Goal: Information Seeking & Learning: Learn about a topic

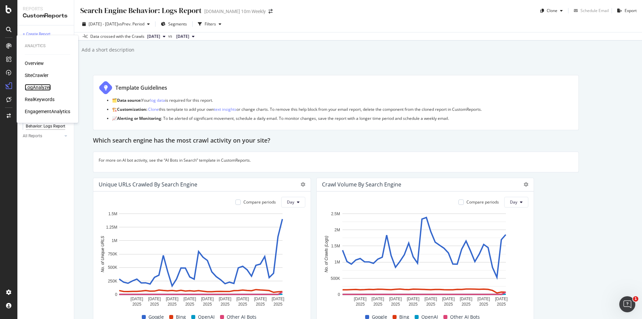
click at [38, 87] on div "LogAnalyzer" at bounding box center [38, 87] width 26 height 7
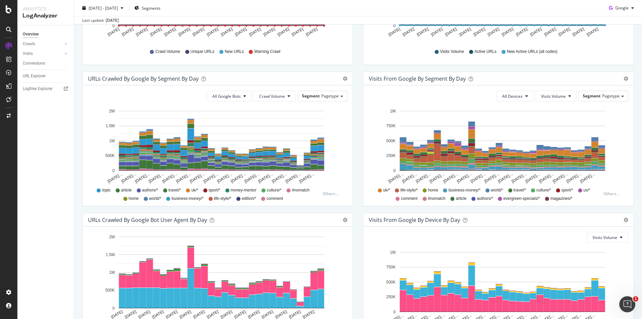
scroll to position [239, 0]
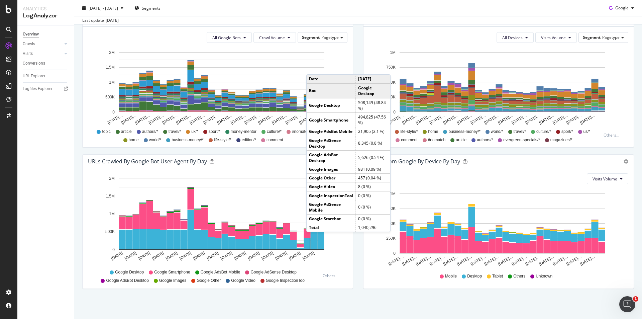
click at [349, 251] on div "Hold CTRL while clicking to filter the report. Jul 21 2025 Jul 23 2025 Jul 25 2…" at bounding box center [218, 228] width 270 height 120
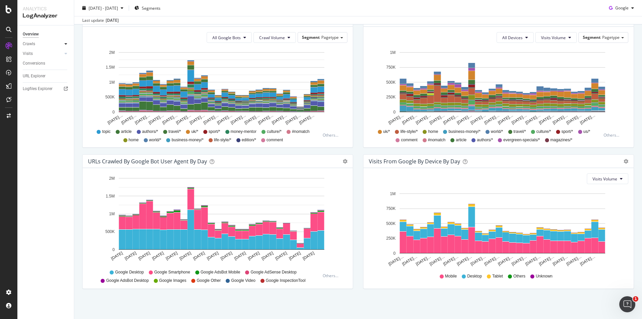
click at [65, 43] on icon at bounding box center [66, 44] width 3 height 4
click at [67, 101] on div at bounding box center [66, 99] width 7 height 7
click at [41, 114] on div "URL Explorer" at bounding box center [34, 112] width 23 height 7
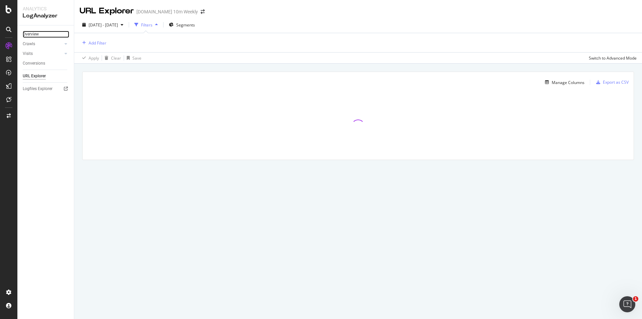
click at [49, 34] on link "Overview" at bounding box center [46, 34] width 46 height 7
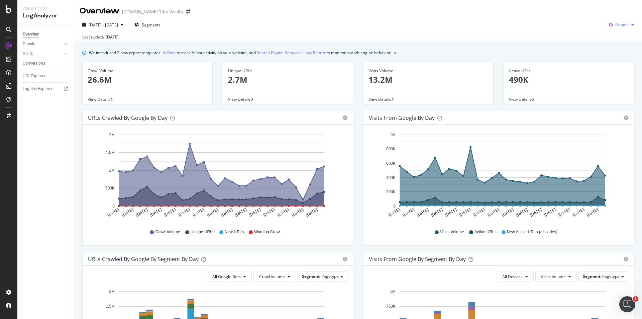
click at [583, 22] on div "Google" at bounding box center [621, 25] width 30 height 10
click at [583, 64] on span "OpenAI" at bounding box center [621, 63] width 25 height 6
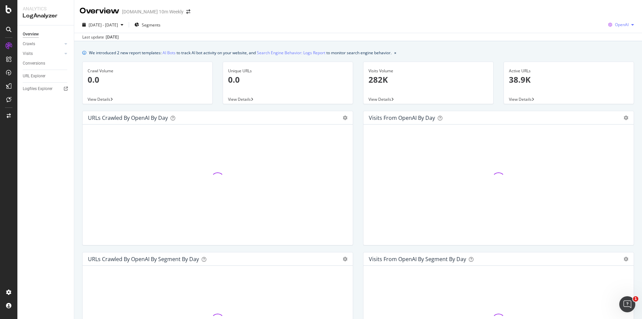
click at [583, 25] on div "button" at bounding box center [633, 25] width 8 height 4
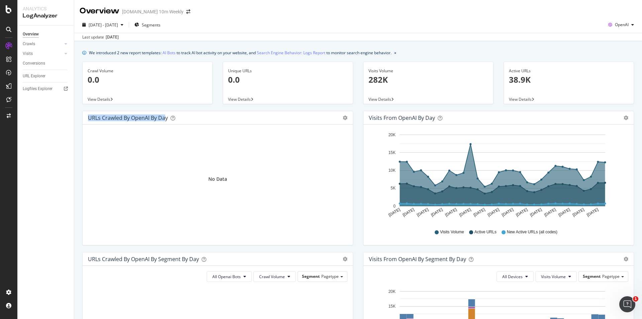
drag, startPoint x: 88, startPoint y: 116, endPoint x: 165, endPoint y: 120, distance: 77.0
click at [165, 120] on div "URLs Crawled by OpenAI by day Area Table" at bounding box center [218, 117] width 270 height 13
click at [343, 116] on icon "gear" at bounding box center [345, 117] width 5 height 5
click at [240, 136] on div "No Data" at bounding box center [218, 179] width 260 height 98
drag, startPoint x: 92, startPoint y: 54, endPoint x: 163, endPoint y: 54, distance: 70.6
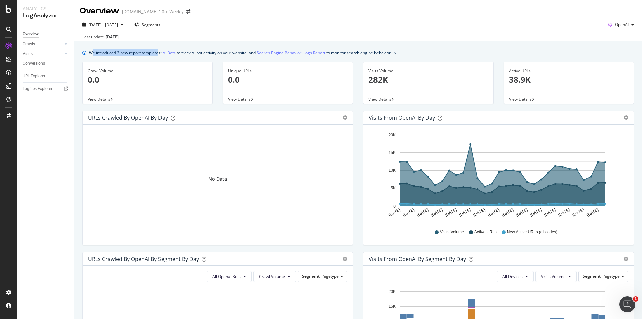
click at [160, 54] on div "We introduced 2 new report templates: AI Bots to track AI bot activity on your …" at bounding box center [240, 52] width 303 height 7
drag, startPoint x: 252, startPoint y: 53, endPoint x: 204, endPoint y: 52, distance: 47.8
click at [204, 52] on div "We introduced 2 new report templates: AI Bots to track AI bot activity on your …" at bounding box center [240, 52] width 303 height 7
drag, startPoint x: 119, startPoint y: 53, endPoint x: 147, endPoint y: 53, distance: 27.8
click at [147, 53] on div "We introduced 2 new report templates: AI Bots to track AI bot activity on your …" at bounding box center [240, 52] width 303 height 7
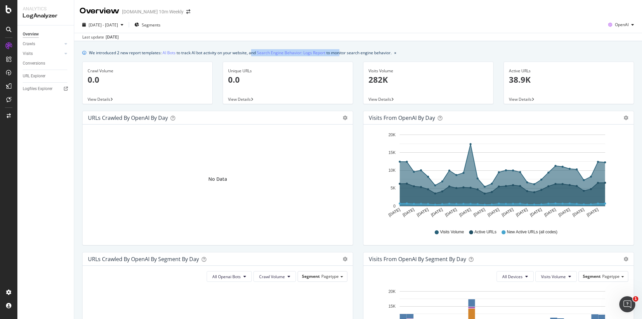
drag, startPoint x: 252, startPoint y: 52, endPoint x: 341, endPoint y: 52, distance: 88.6
click at [341, 52] on div "We introduced 2 new report templates: AI Bots to track AI bot activity on your …" at bounding box center [240, 52] width 303 height 7
click at [340, 52] on div "We introduced 2 new report templates: AI Bots to track AI bot activity on your …" at bounding box center [240, 52] width 303 height 7
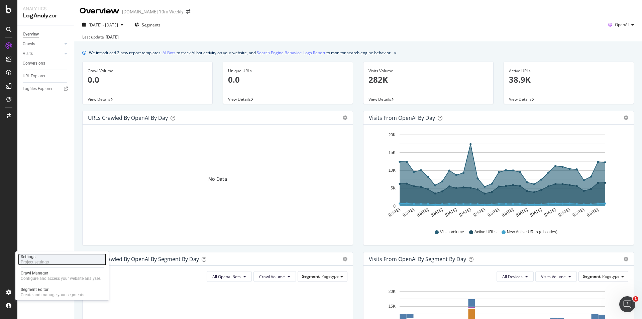
click at [34, 257] on div "Settings" at bounding box center [35, 256] width 28 height 5
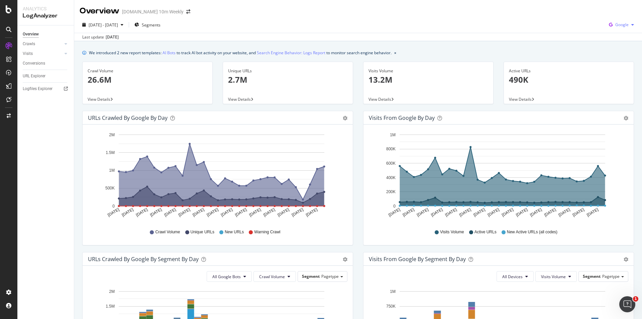
click at [631, 24] on icon "button" at bounding box center [632, 25] width 3 height 4
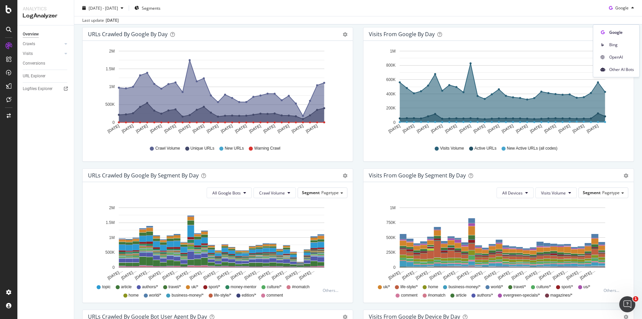
scroll to position [239, 0]
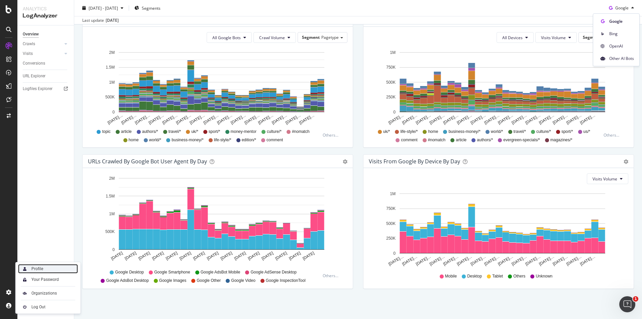
click at [47, 267] on div "Profile" at bounding box center [48, 268] width 60 height 9
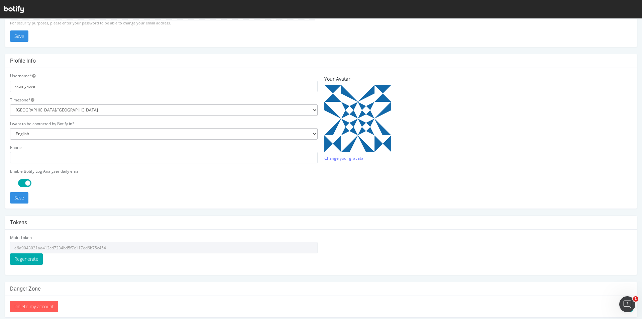
scroll to position [121, 0]
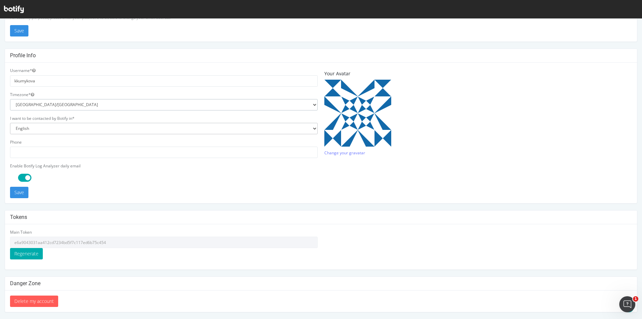
click at [49, 105] on select "Africa/Abidjan Africa/Accra Africa/Addis_Ababa Africa/Algiers Africa/Asmara Afr…" at bounding box center [164, 104] width 308 height 11
select select "Europe/London"
click at [10, 99] on select "Africa/Abidjan Africa/Accra Africa/Addis_Ababa Africa/Algiers Africa/Asmara Afr…" at bounding box center [164, 104] width 308 height 11
click at [23, 192] on button "Save" at bounding box center [19, 192] width 18 height 11
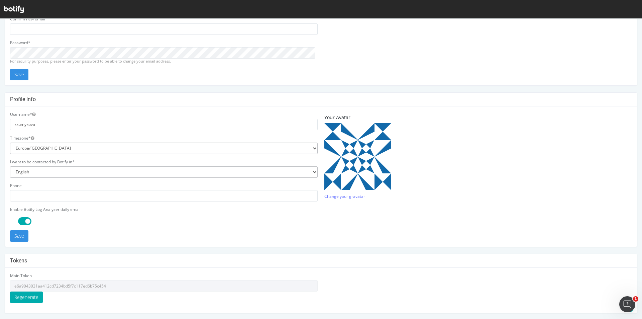
scroll to position [144, 0]
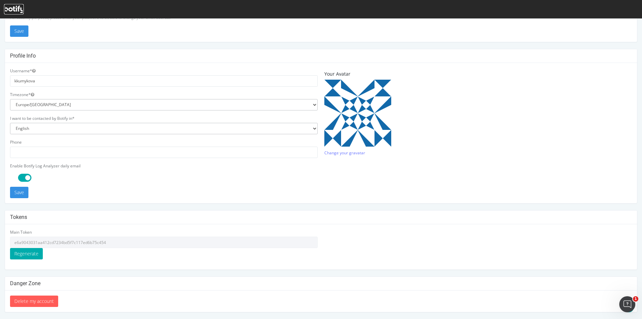
click at [6, 7] on icon at bounding box center [14, 9] width 20 height 7
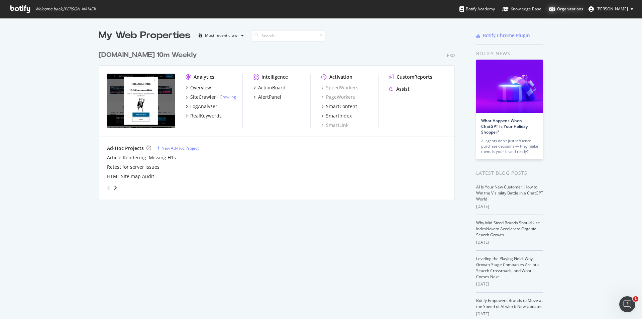
click at [579, 8] on div "Organizations" at bounding box center [566, 9] width 34 height 7
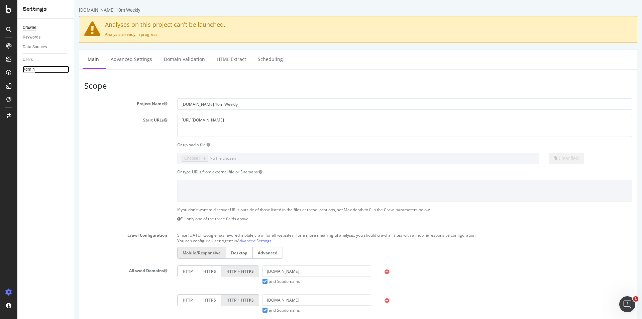
click at [26, 69] on div "Admin" at bounding box center [29, 69] width 12 height 7
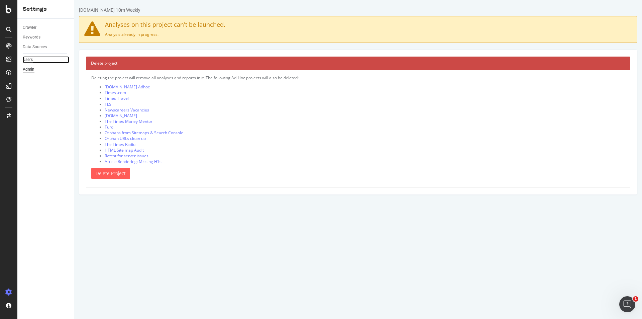
click at [32, 56] on div "Users" at bounding box center [28, 59] width 10 height 7
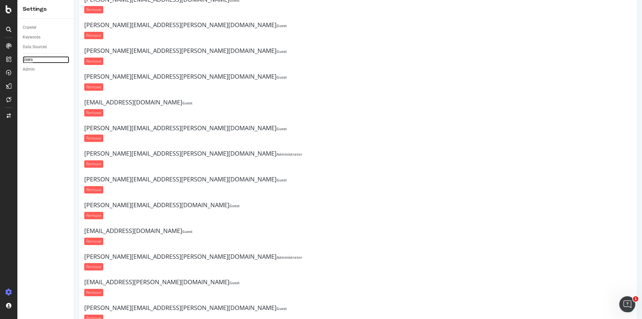
scroll to position [334, 0]
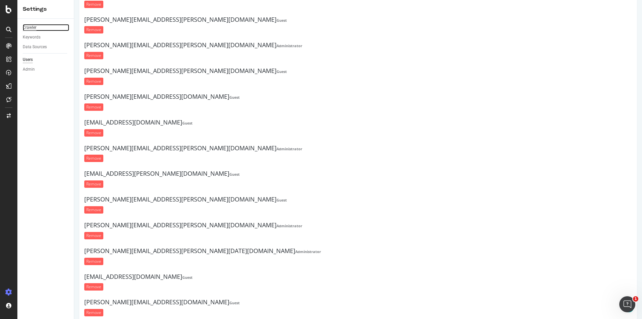
click at [29, 28] on div "Crawler" at bounding box center [30, 27] width 14 height 7
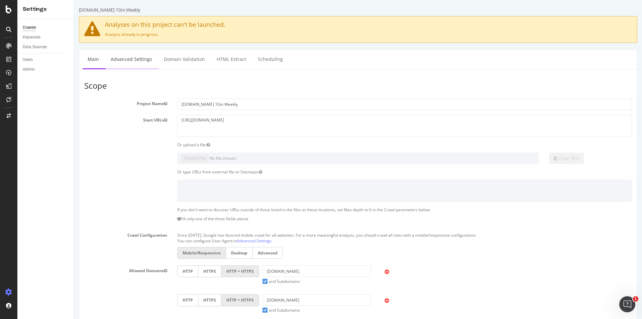
click at [126, 60] on link "Advanced Settings" at bounding box center [132, 59] width 52 height 18
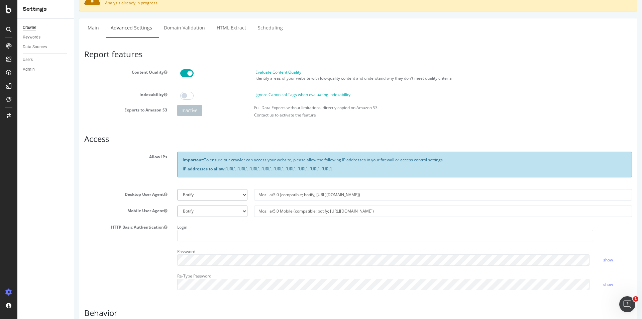
scroll to position [28, 0]
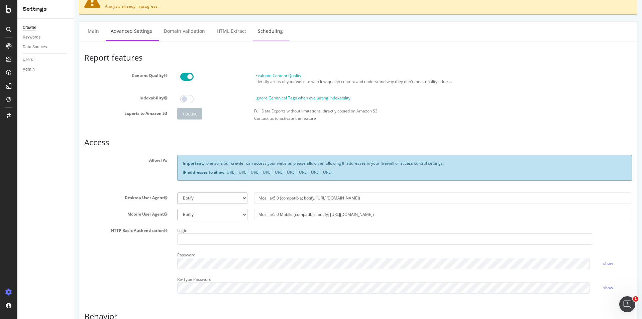
click at [255, 32] on link "Scheduling" at bounding box center [270, 31] width 35 height 18
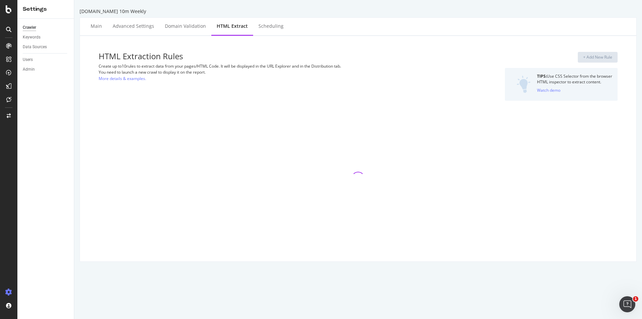
select select "exist"
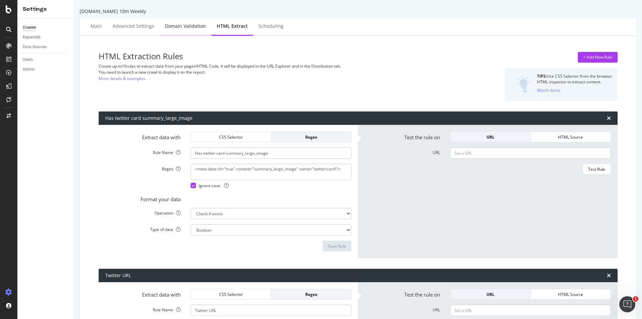
click at [188, 25] on div "Domain Validation" at bounding box center [185, 26] width 41 height 7
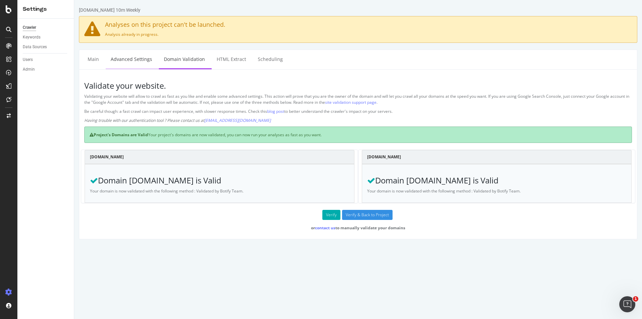
click at [138, 59] on link "Advanced Settings" at bounding box center [132, 59] width 52 height 18
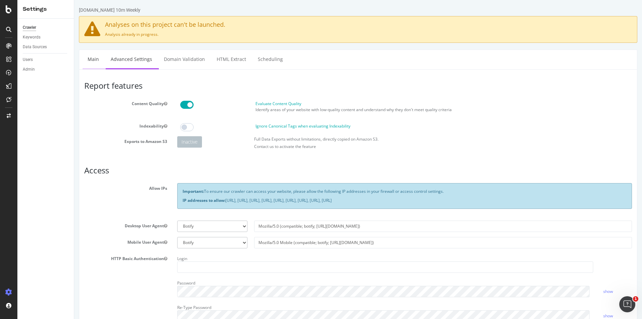
click at [91, 58] on link "Main" at bounding box center [93, 59] width 21 height 18
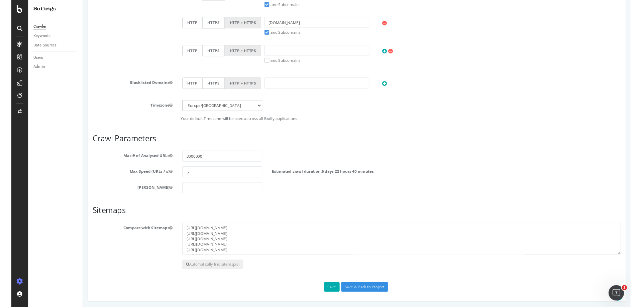
scroll to position [278, 0]
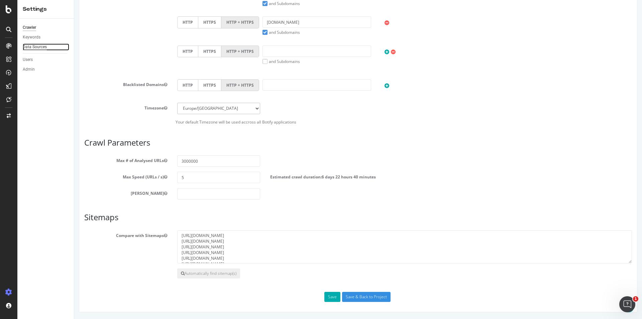
click at [33, 46] on div "Data Sources" at bounding box center [35, 46] width 24 height 7
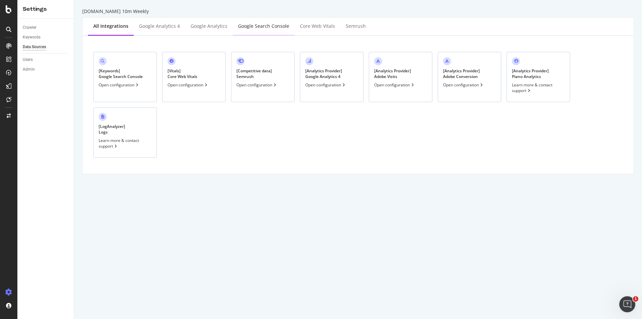
click at [257, 27] on div "Google Search Console" at bounding box center [263, 26] width 51 height 7
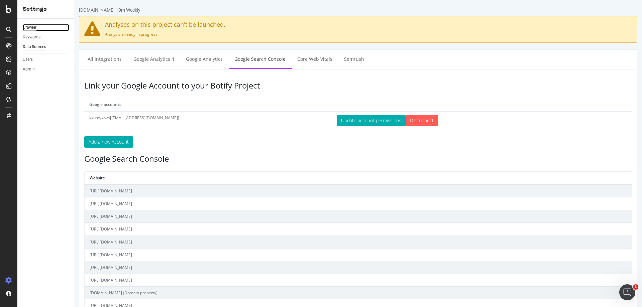
click at [35, 25] on div "Crawler" at bounding box center [30, 27] width 14 height 7
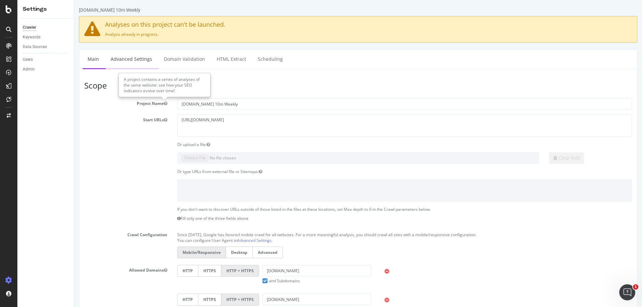
click at [127, 61] on link "Advanced Settings" at bounding box center [132, 59] width 52 height 18
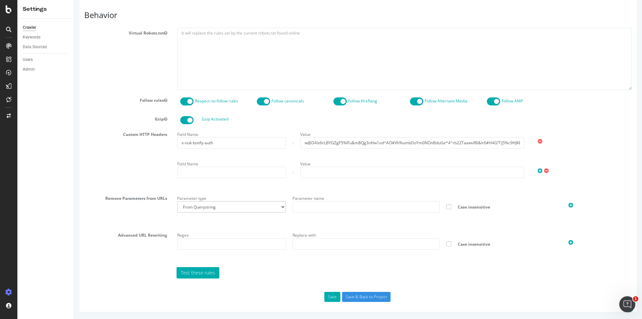
scroll to position [329, 0]
click at [103, 82] on div "Virtual Robots.txt" at bounding box center [358, 59] width 558 height 62
click at [37, 88] on div "LogAnalyzer" at bounding box center [38, 87] width 26 height 7
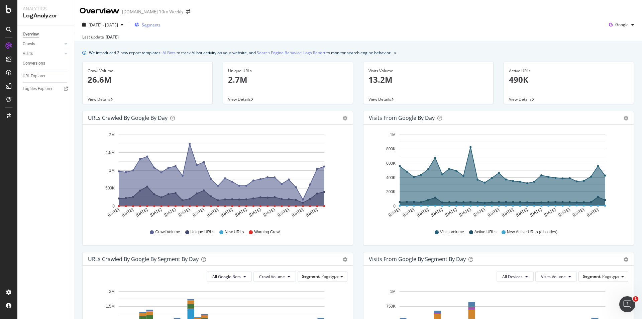
click at [161, 27] on span "Segments" at bounding box center [151, 25] width 19 height 6
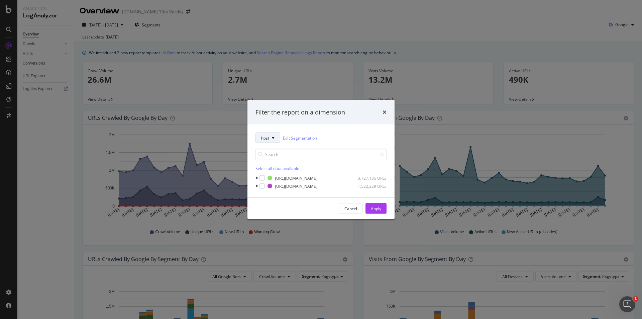
click at [274, 139] on icon "modal" at bounding box center [273, 138] width 3 height 4
click at [385, 110] on icon "times" at bounding box center [385, 111] width 4 height 5
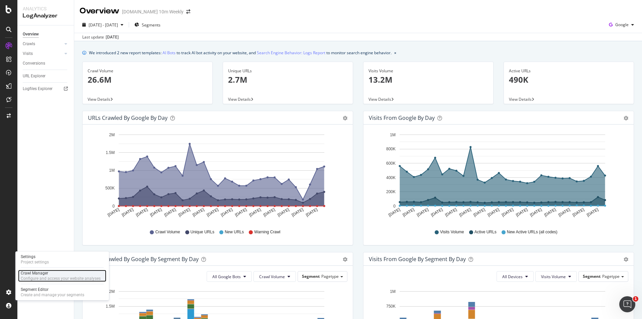
click at [87, 275] on div "Crawl Manager" at bounding box center [61, 272] width 80 height 5
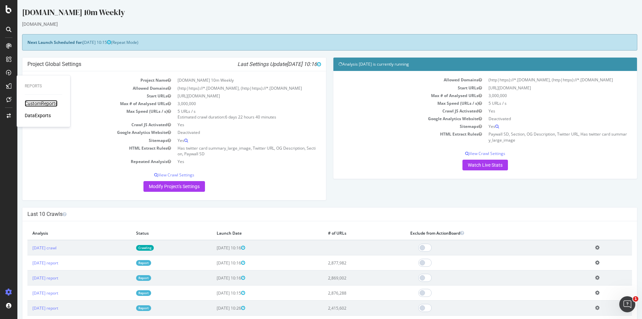
click at [37, 101] on div "CustomReports" at bounding box center [41, 103] width 33 height 7
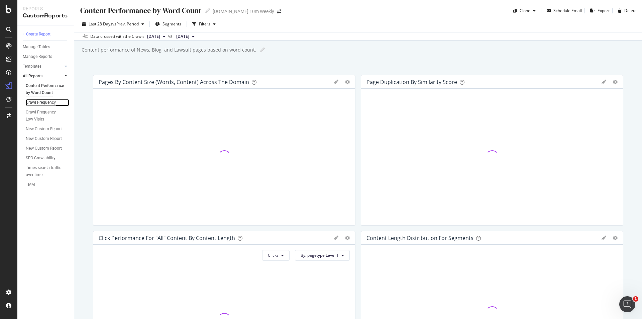
click at [48, 102] on div "Crawl Frequency" at bounding box center [41, 102] width 30 height 7
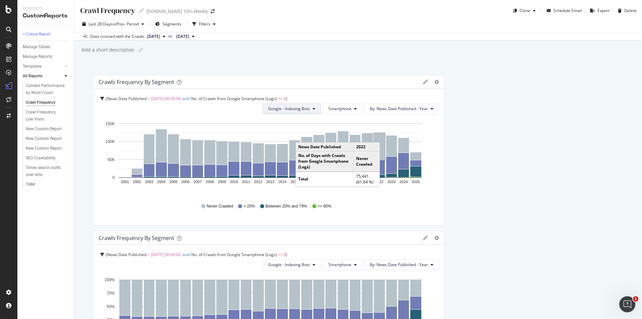
click at [313, 108] on button "Google - Indexing Bots" at bounding box center [292, 108] width 59 height 11
drag, startPoint x: 308, startPoint y: 146, endPoint x: 641, endPoint y: 145, distance: 333.1
click at [308, 146] on span "OpenAI - Indexing Bots" at bounding box center [291, 147] width 53 height 6
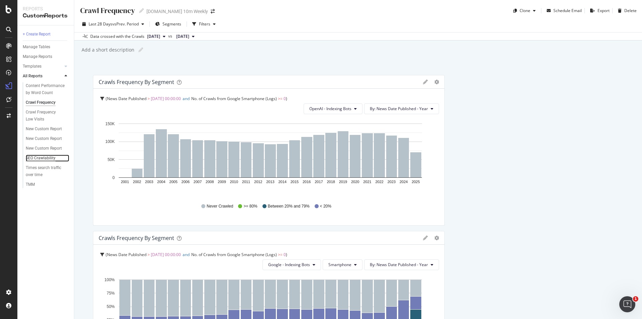
click at [41, 159] on div "SEO Crawlability" at bounding box center [41, 158] width 30 height 7
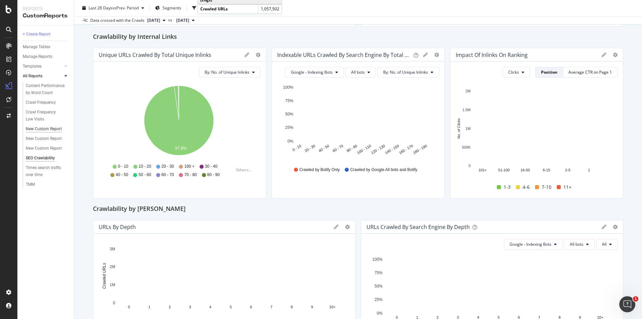
scroll to position [564, 0]
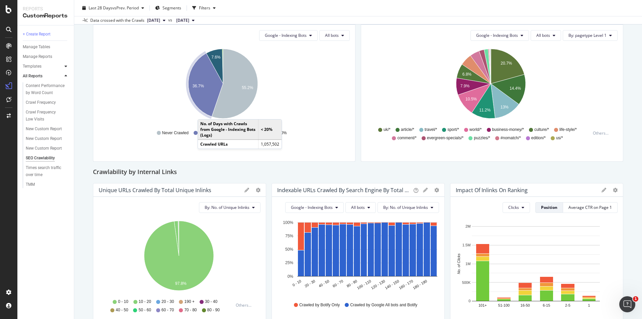
click at [64, 64] on div at bounding box center [66, 66] width 7 height 7
click at [51, 75] on div "AI Bots in Search" at bounding box center [41, 76] width 30 height 7
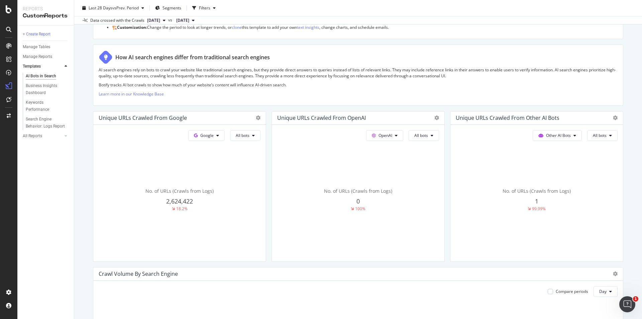
scroll to position [100, 0]
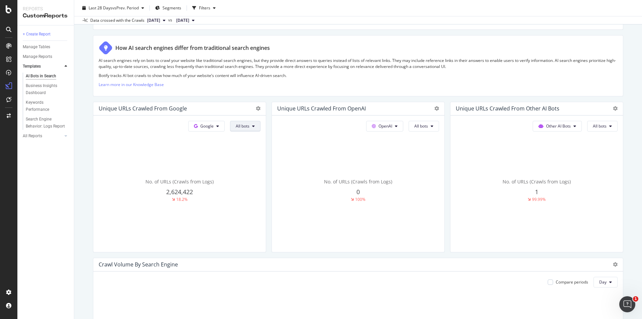
click at [246, 125] on span "All bots" at bounding box center [243, 126] width 14 height 6
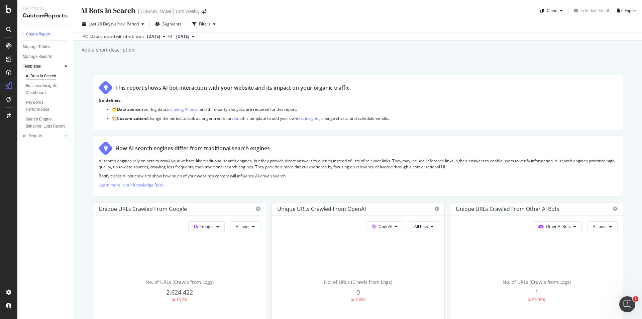
click at [433, 66] on div "AI Bots in Search AI Bots in Search TheTimes.com 10m Weekly Clone Schedule Emai…" at bounding box center [358, 159] width 568 height 319
click at [177, 24] on span "Segments" at bounding box center [172, 24] width 19 height 6
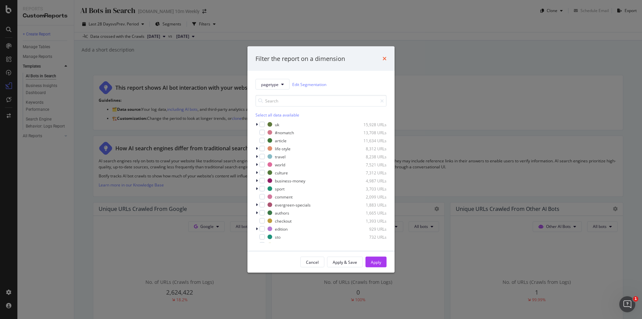
click at [384, 58] on icon "times" at bounding box center [385, 58] width 4 height 5
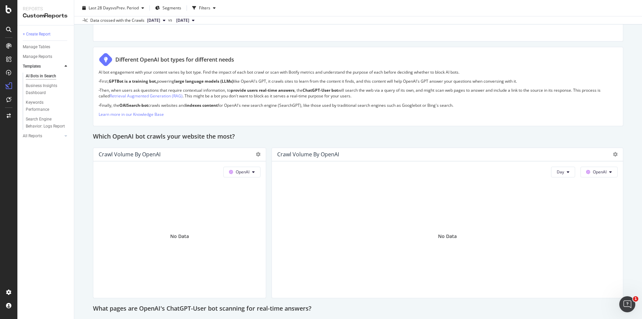
scroll to position [468, 0]
click at [250, 170] on button "OpenAI" at bounding box center [241, 170] width 37 height 11
click at [252, 171] on icon at bounding box center [253, 171] width 3 height 4
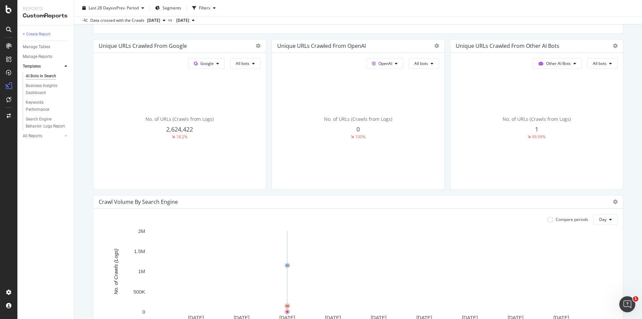
scroll to position [0, 0]
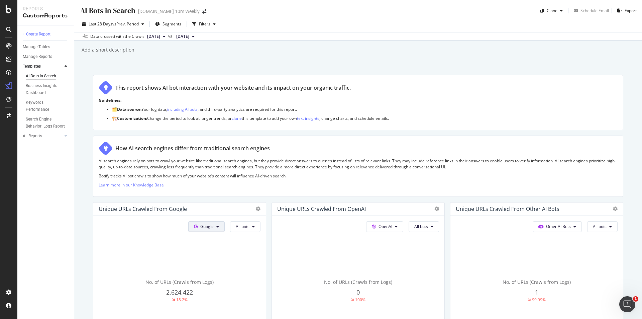
click at [219, 225] on button "Google" at bounding box center [206, 226] width 36 height 11
click at [215, 263] on span "OpenAI" at bounding box center [215, 265] width 25 height 6
click at [259, 207] on div "Unique URLs Crawled from OpenAI" at bounding box center [179, 208] width 173 height 13
click at [256, 208] on icon at bounding box center [258, 208] width 5 height 5
click at [215, 23] on icon "button" at bounding box center [214, 24] width 3 height 4
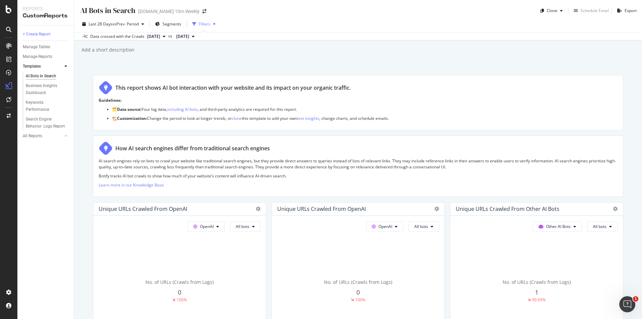
click at [215, 23] on icon "button" at bounding box center [214, 24] width 3 height 4
drag, startPoint x: 221, startPoint y: 108, endPoint x: 285, endPoint y: 108, distance: 64.2
click at [285, 108] on p "🗂️ Data source: Your log data, including AI bots , and third-party analytics ar…" at bounding box center [365, 109] width 506 height 6
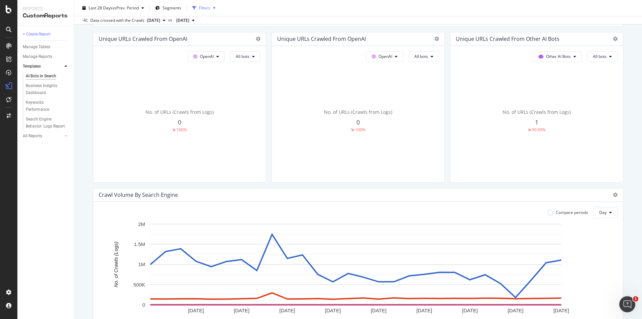
scroll to position [167, 0]
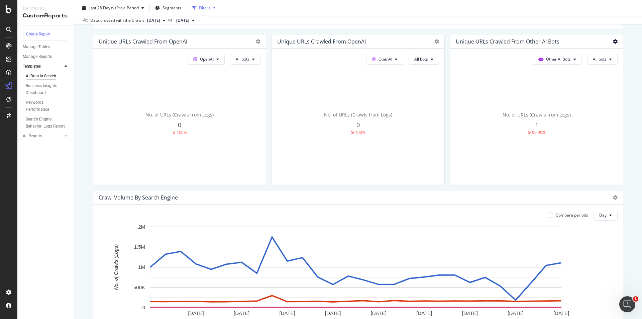
click at [261, 39] on icon at bounding box center [258, 41] width 5 height 5
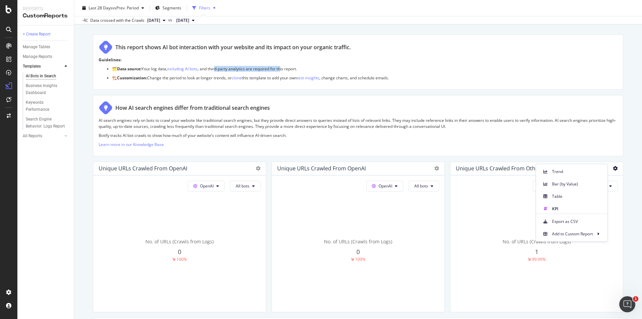
scroll to position [0, 0]
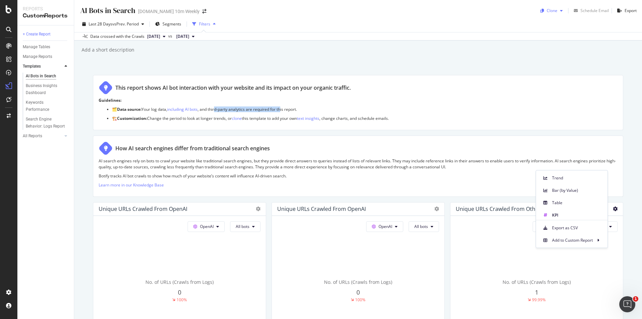
click at [560, 10] on icon "button" at bounding box center [561, 11] width 3 height 4
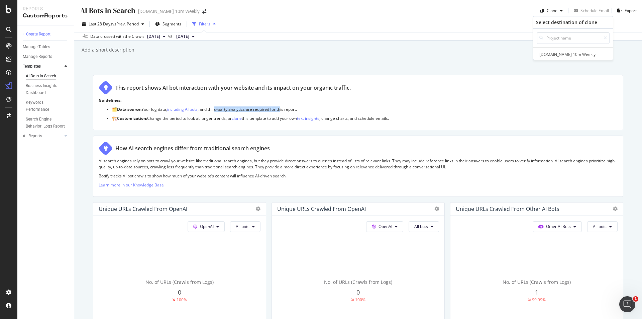
click at [214, 23] on icon "button" at bounding box center [214, 24] width 3 height 4
click at [207, 23] on div "Filters" at bounding box center [204, 24] width 11 height 6
click at [200, 22] on div "Filters" at bounding box center [204, 24] width 11 height 6
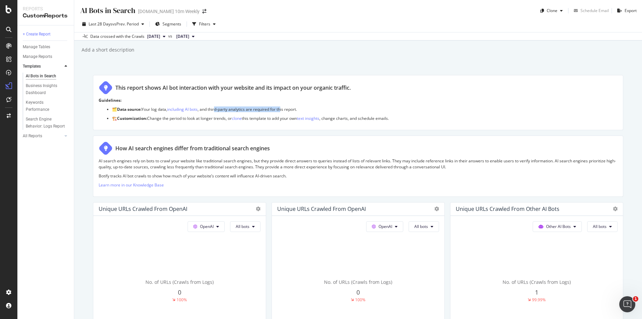
click at [189, 33] on span "[DATE]" at bounding box center [182, 36] width 13 height 6
click at [168, 36] on button "[DATE]" at bounding box center [156, 36] width 24 height 8
click at [201, 22] on div "Filters" at bounding box center [204, 24] width 11 height 6
click at [105, 52] on div "Add a short description" at bounding box center [108, 49] width 54 height 7
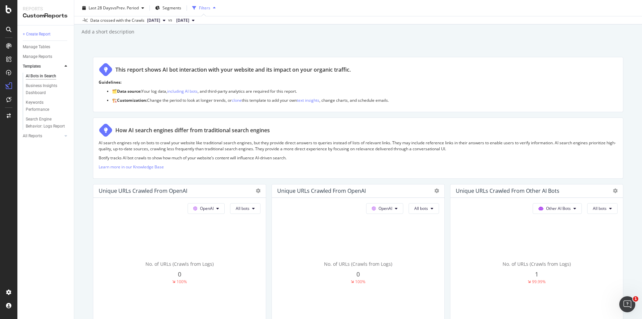
scroll to position [67, 0]
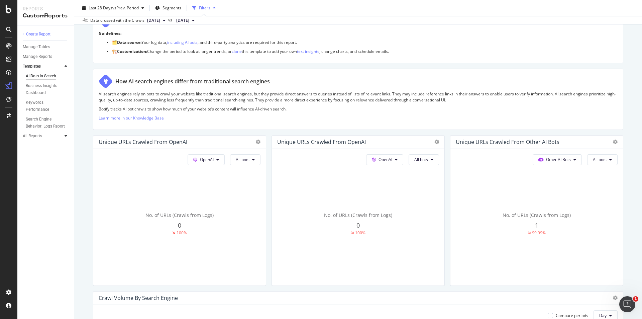
click at [65, 134] on icon at bounding box center [66, 136] width 3 height 4
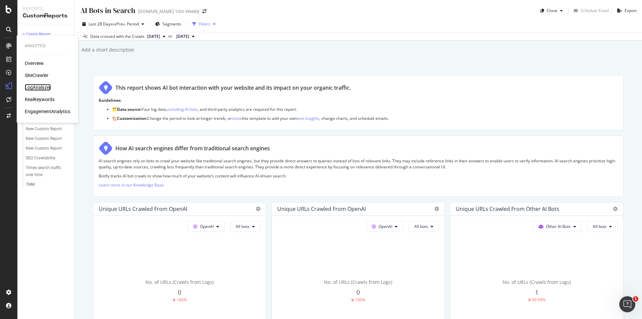
click at [41, 86] on div "LogAnalyzer" at bounding box center [38, 87] width 26 height 7
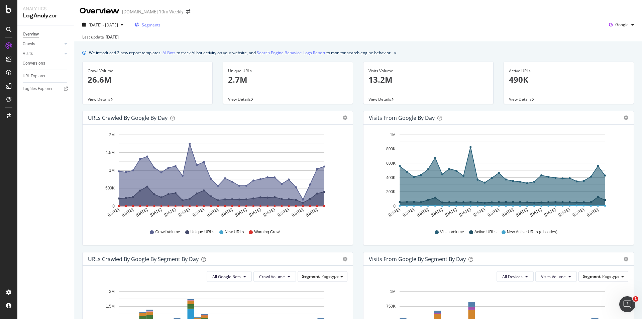
click at [161, 27] on span "Segments" at bounding box center [151, 25] width 19 height 6
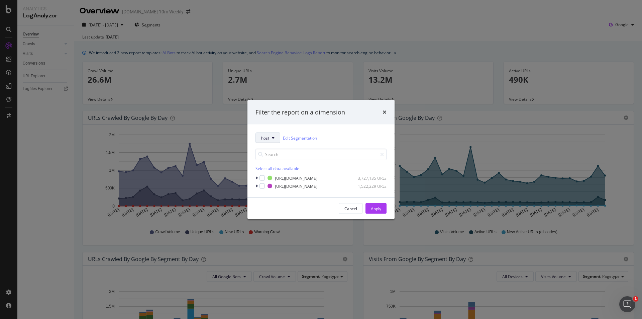
click at [274, 138] on icon "modal" at bounding box center [273, 138] width 3 height 4
click at [301, 138] on link "Edit Segmentation" at bounding box center [300, 137] width 34 height 7
click at [385, 111] on icon "times" at bounding box center [385, 111] width 4 height 5
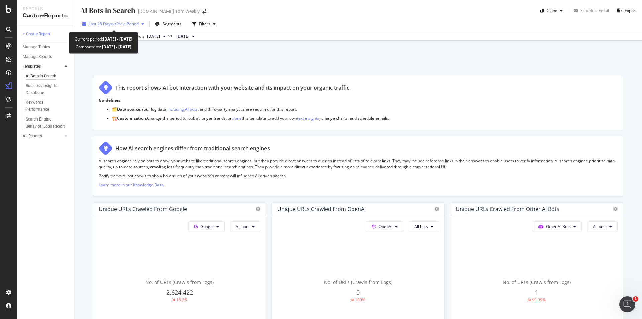
click at [146, 20] on div "Last 28 Days vs Prev. Period" at bounding box center [113, 24] width 67 height 10
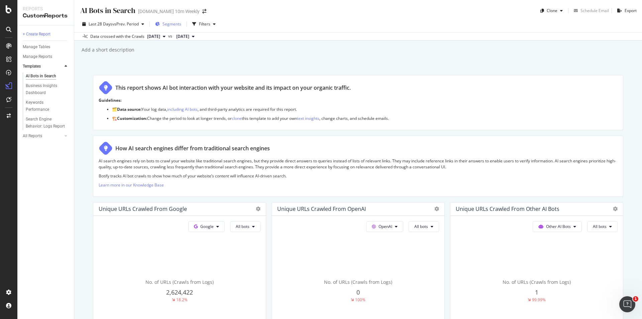
click at [169, 24] on span "Segments" at bounding box center [172, 24] width 19 height 6
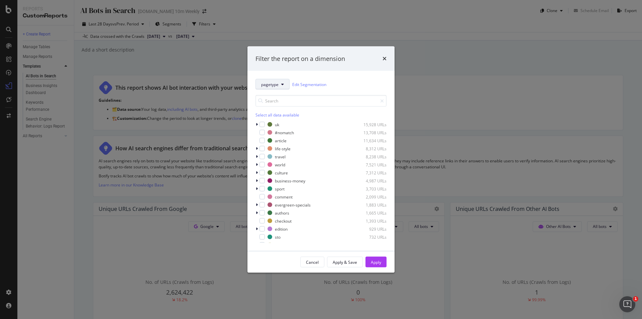
click at [287, 83] on button "pagetype" at bounding box center [272, 84] width 34 height 11
click at [385, 56] on icon "times" at bounding box center [385, 58] width 4 height 5
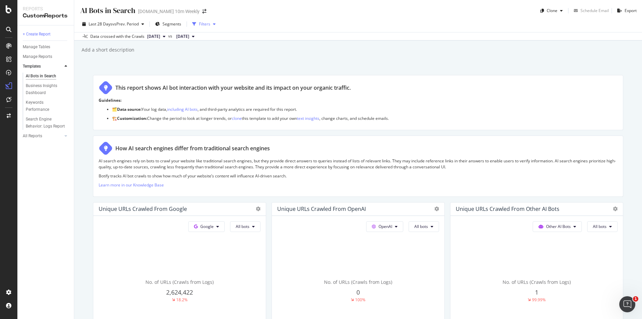
click at [216, 22] on icon "button" at bounding box center [214, 24] width 3 height 4
click at [208, 24] on div "Filters" at bounding box center [204, 24] width 11 height 6
click at [207, 24] on div "Filters" at bounding box center [204, 24] width 11 height 6
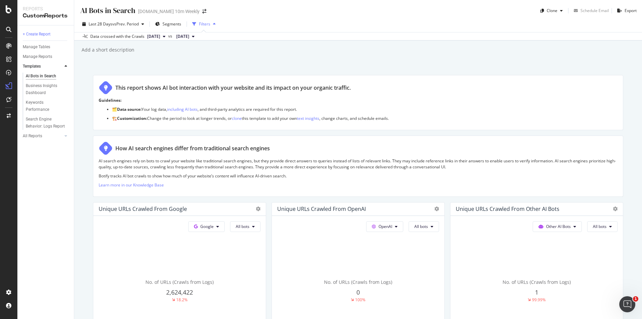
click at [207, 24] on div "Filters" at bounding box center [204, 24] width 11 height 6
click at [97, 49] on div "Add a short description" at bounding box center [108, 49] width 54 height 7
click at [560, 9] on icon "button" at bounding box center [561, 11] width 3 height 4
click at [453, 66] on div "AI Bots in Search AI Bots in Search TheTimes.com 10m Weekly Clone Schedule Emai…" at bounding box center [358, 159] width 568 height 319
drag, startPoint x: 106, startPoint y: 209, endPoint x: 187, endPoint y: 215, distance: 80.8
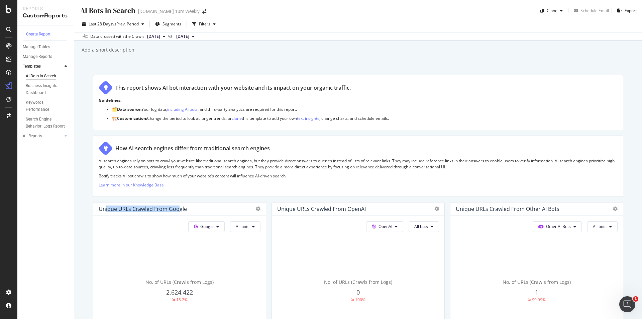
click at [178, 213] on div "Unique URLs Crawled from Google" at bounding box center [179, 208] width 173 height 13
click at [210, 223] on span "Google" at bounding box center [206, 226] width 13 height 6
click at [217, 263] on span "OpenAI" at bounding box center [215, 265] width 25 height 6
click at [252, 227] on icon at bounding box center [253, 226] width 3 height 4
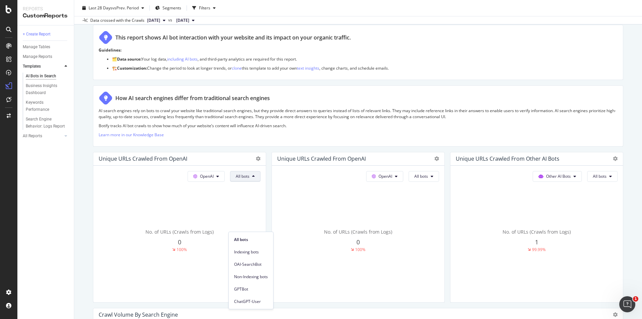
scroll to position [134, 0]
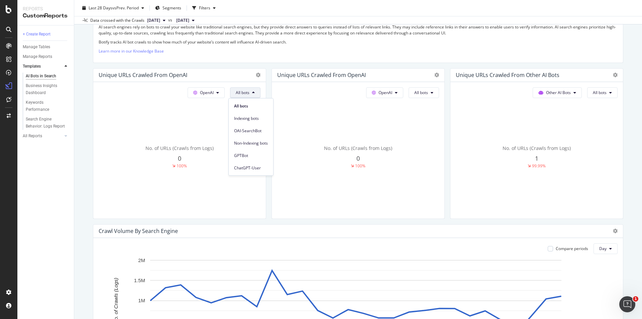
click at [185, 186] on div "No. of URLs (Crawls from Logs) 0 100%" at bounding box center [180, 157] width 162 height 112
click at [214, 147] on span "No. of URLs (Crawls from Logs)" at bounding box center [179, 148] width 68 height 6
click at [261, 163] on div "1" at bounding box center [180, 158] width 162 height 9
click at [181, 158] on span "1" at bounding box center [179, 158] width 3 height 8
click at [261, 156] on div "1" at bounding box center [180, 158] width 162 height 9
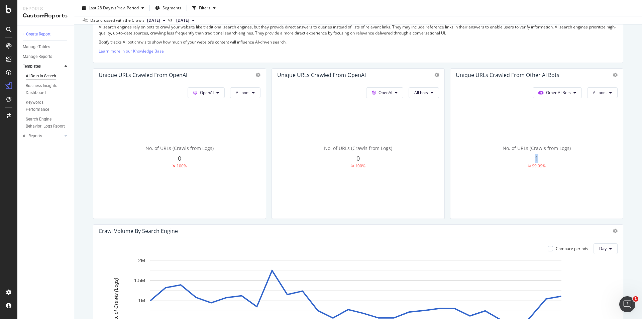
click at [261, 156] on div "1" at bounding box center [180, 158] width 162 height 9
click at [225, 96] on button "Other AI Bots" at bounding box center [206, 92] width 37 height 11
click at [563, 131] on span "OpenAI" at bounding box center [557, 131] width 26 height 6
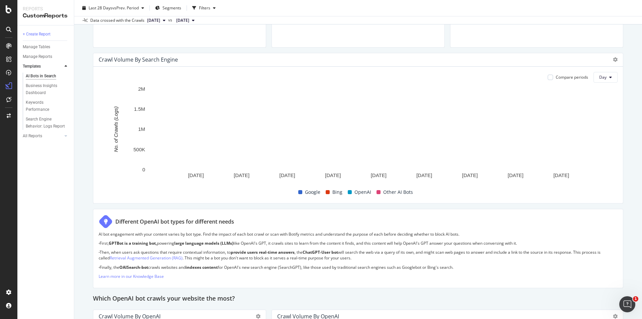
scroll to position [234, 0]
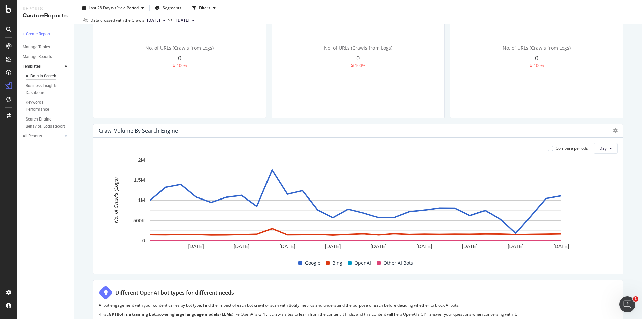
click at [613, 130] on div "Crawl Volume By Search Engine" at bounding box center [358, 130] width 530 height 13
click at [613, 129] on icon at bounding box center [615, 130] width 5 height 5
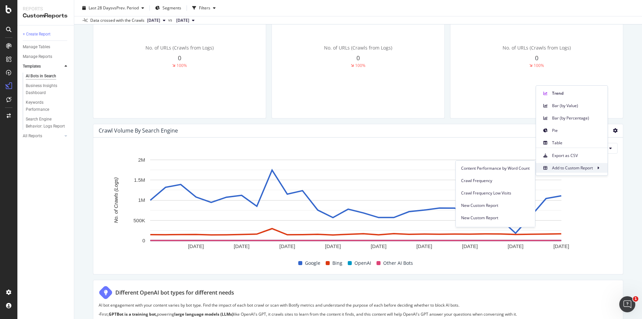
click at [599, 168] on span at bounding box center [598, 168] width 8 height 8
click at [562, 140] on span "Table" at bounding box center [577, 143] width 50 height 6
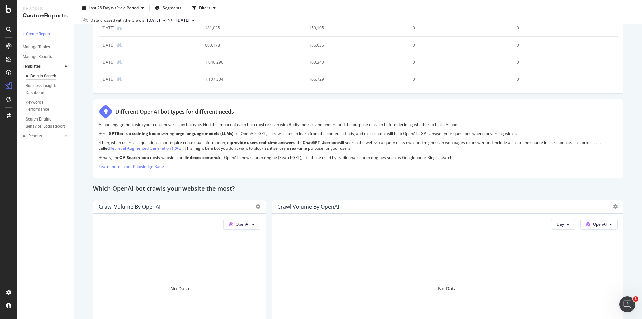
scroll to position [468, 0]
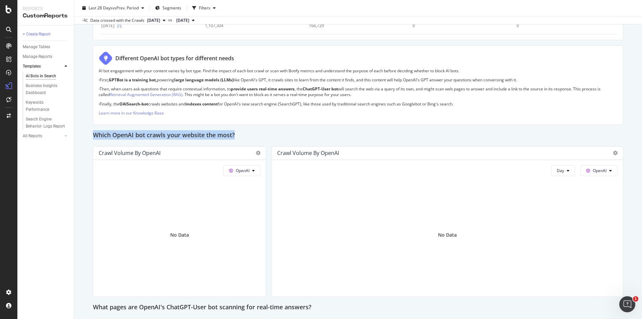
drag, startPoint x: 90, startPoint y: 133, endPoint x: 320, endPoint y: 160, distance: 231.2
click at [243, 140] on div "AI Bots in Search AI Bots in Search TheTimes.com 10m Weekly Clone Schedule Emai…" at bounding box center [358, 159] width 568 height 319
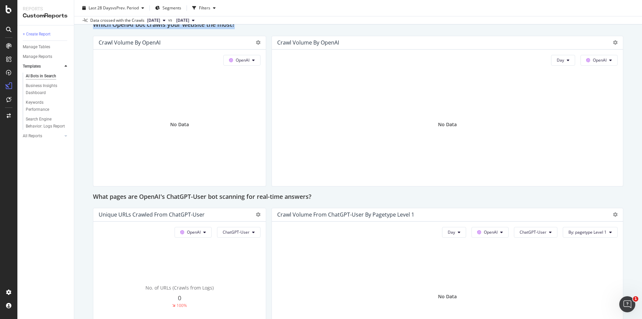
scroll to position [702, 0]
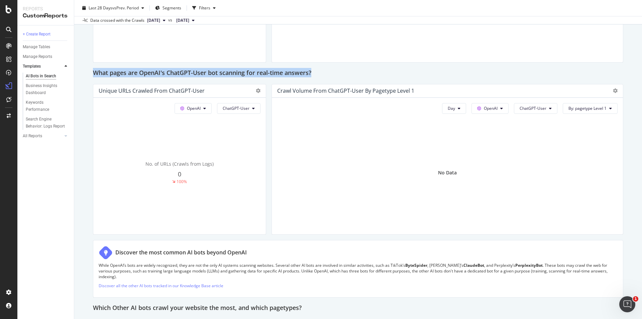
drag, startPoint x: 95, startPoint y: 69, endPoint x: 333, endPoint y: 74, distance: 237.8
click at [333, 74] on div "What pages are OpenAI's ChatGPT-User bot scanning for real-time answers?" at bounding box center [358, 73] width 530 height 11
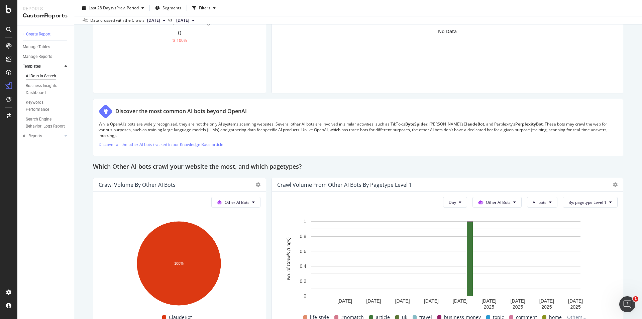
scroll to position [870, 0]
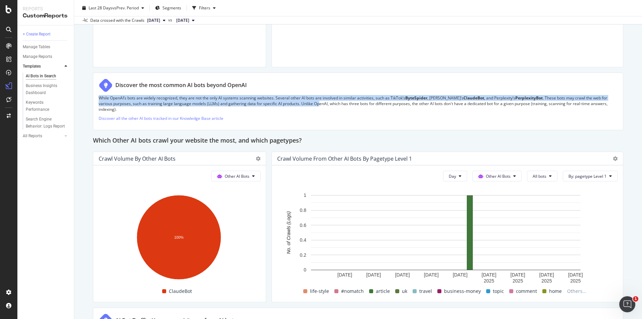
drag, startPoint x: 100, startPoint y: 96, endPoint x: 320, endPoint y: 102, distance: 219.4
click at [320, 102] on p "While OpenAI’s bots are widely recognized, they are not the only AI systems sca…" at bounding box center [358, 103] width 519 height 17
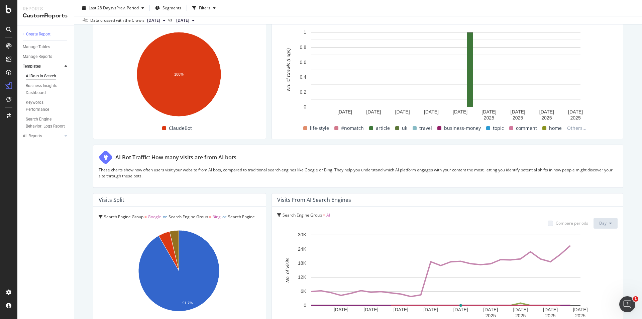
scroll to position [1037, 0]
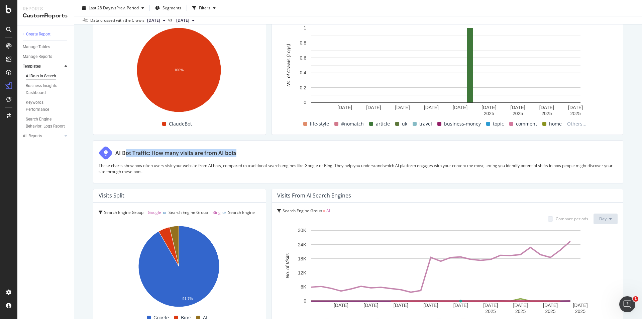
drag, startPoint x: 137, startPoint y: 150, endPoint x: 240, endPoint y: 156, distance: 102.8
click at [240, 156] on div "AI Bot Traffic: How many visits are from AI bots" at bounding box center [358, 153] width 519 height 14
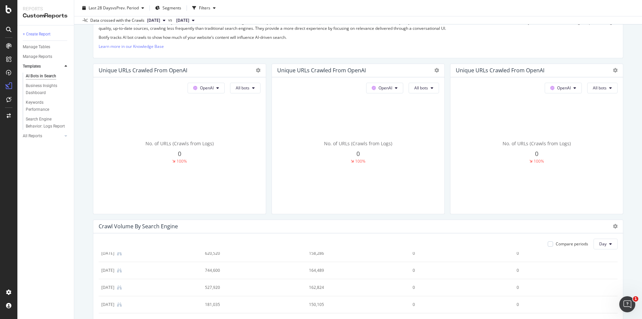
scroll to position [0, 0]
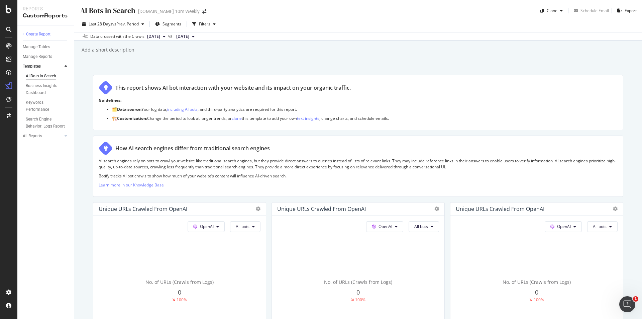
drag, startPoint x: 40, startPoint y: 75, endPoint x: 303, endPoint y: 34, distance: 266.4
click at [266, 221] on div "OpenAI All bots No. of URLs (Crawls from Logs) 0 100%" at bounding box center [179, 284] width 173 height 136
click at [261, 226] on button "All bots" at bounding box center [245, 226] width 30 height 11
click at [430, 291] on span "GPTBot" at bounding box center [428, 289] width 34 height 6
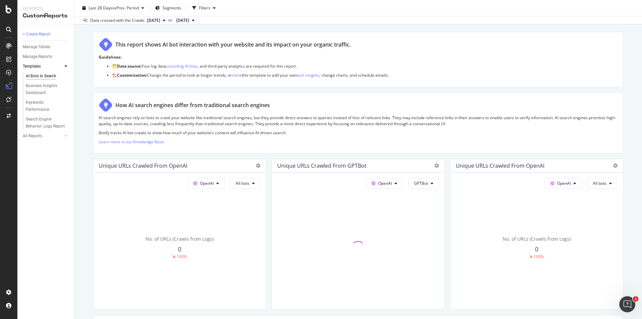
scroll to position [134, 0]
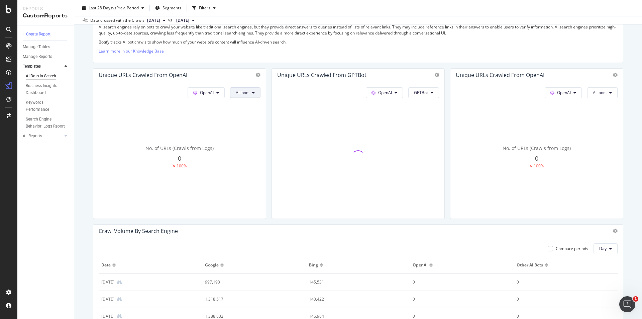
click at [255, 92] on button "All bots" at bounding box center [245, 92] width 30 height 11
click at [260, 155] on span "GPTBot" at bounding box center [251, 155] width 34 height 6
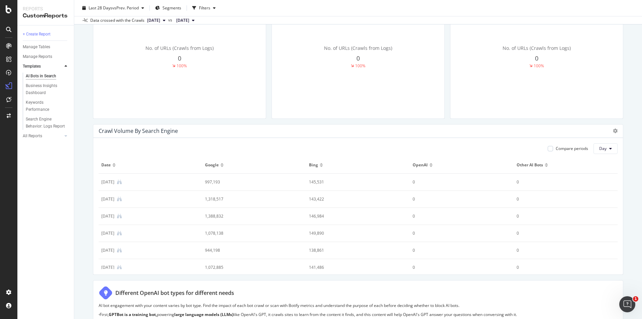
scroll to position [301, 0]
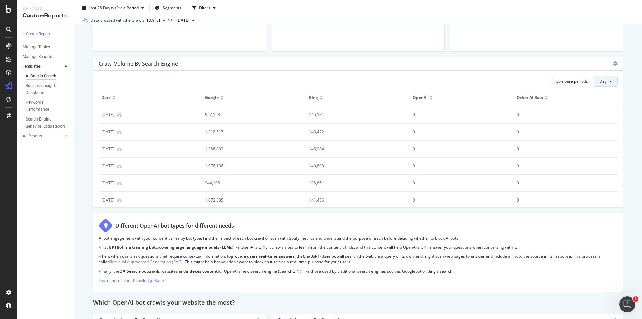
click at [602, 81] on button "Day" at bounding box center [606, 81] width 24 height 11
click at [613, 64] on icon at bounding box center [615, 63] width 5 height 5
click at [566, 25] on span "Trend" at bounding box center [577, 26] width 50 height 6
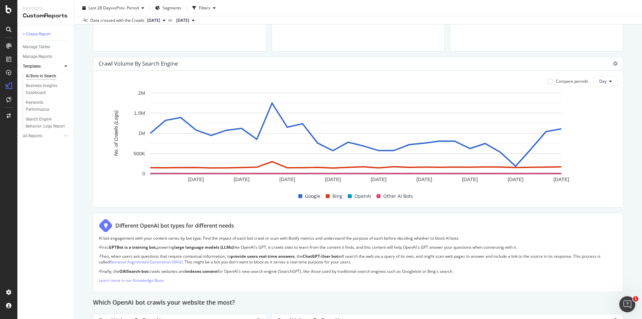
drag, startPoint x: 123, startPoint y: 246, endPoint x: 536, endPoint y: 245, distance: 413.0
click at [536, 245] on p "· First, GPTBot is a training bot, powering large language models (LLMs) like O…" at bounding box center [358, 247] width 519 height 6
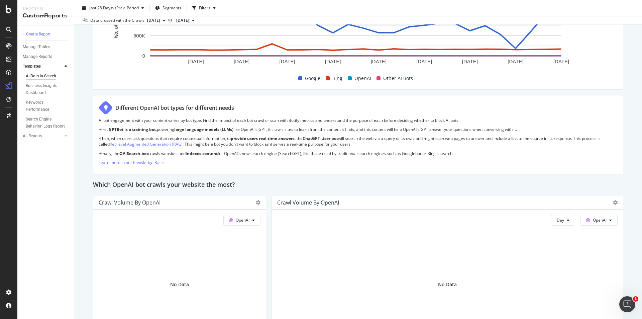
scroll to position [502, 0]
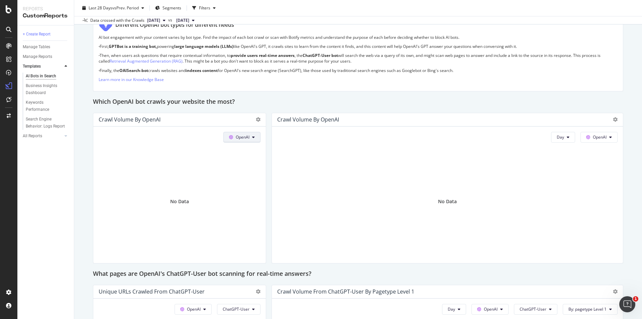
click at [255, 139] on button "OpenAI" at bounding box center [241, 137] width 37 height 11
click at [316, 103] on div "Which OpenAI bot crawls your website the most?" at bounding box center [358, 102] width 530 height 11
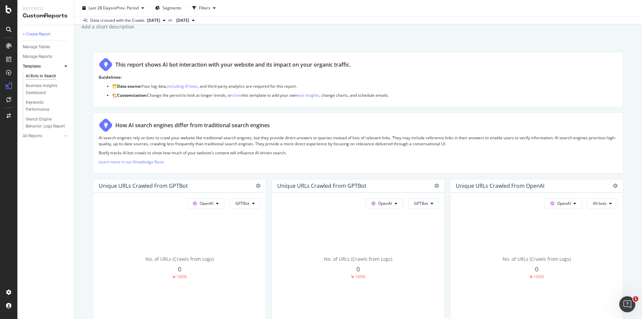
scroll to position [67, 0]
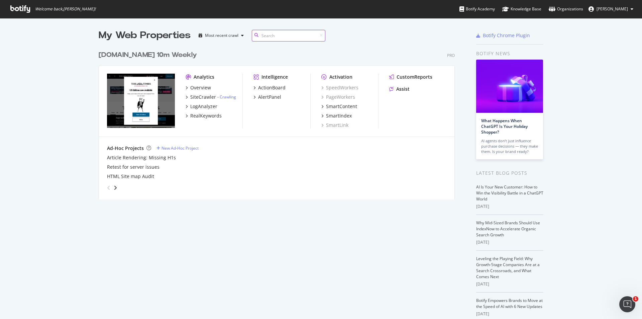
scroll to position [314, 632]
click at [199, 106] on div "LogAnalyzer" at bounding box center [203, 106] width 27 height 7
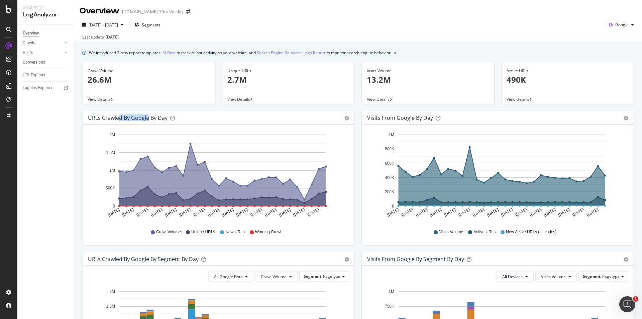
drag, startPoint x: 120, startPoint y: 118, endPoint x: 148, endPoint y: 121, distance: 27.9
click at [148, 121] on div "URLs Crawled by Google by day" at bounding box center [128, 117] width 80 height 7
click at [242, 276] on button "All Google Bots" at bounding box center [230, 276] width 45 height 11
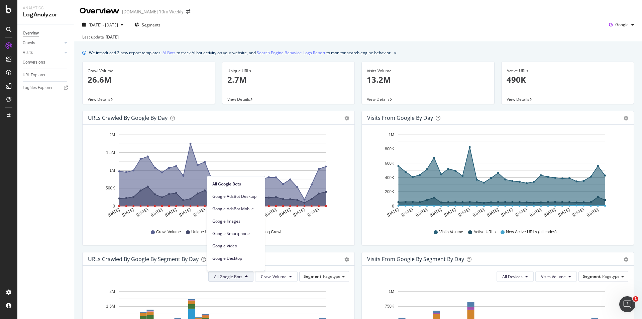
click at [252, 118] on div "URLs Crawled by Google by day" at bounding box center [211, 117] width 246 height 7
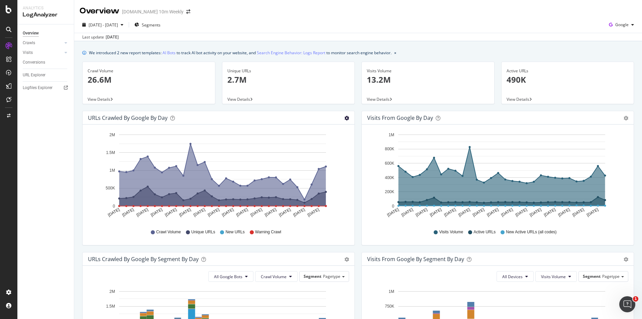
click at [344, 118] on icon "gear" at bounding box center [346, 118] width 5 height 5
click at [624, 21] on div "Google" at bounding box center [621, 25] width 30 height 10
click at [623, 61] on span "OpenAI" at bounding box center [621, 63] width 25 height 6
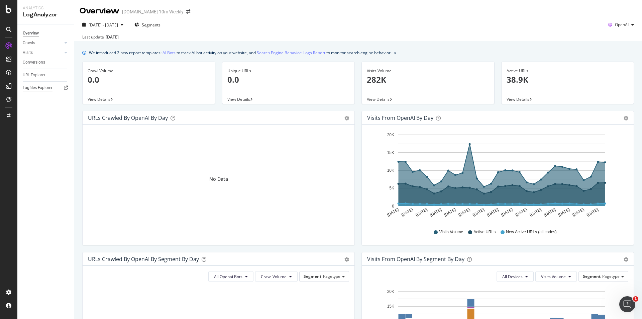
click at [45, 90] on div "Logfiles Explorer" at bounding box center [38, 87] width 30 height 7
drag, startPoint x: 83, startPoint y: 118, endPoint x: 168, endPoint y: 120, distance: 85.3
click at [168, 120] on div "URLs Crawled by OpenAI by day Area Table" at bounding box center [219, 117] width 272 height 13
copy div "URLs Crawled by OpenAI by day"
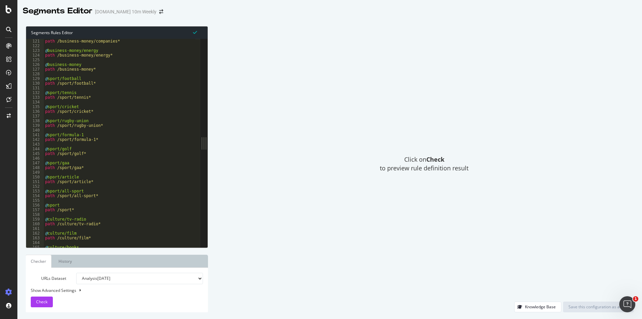
scroll to position [562, 0]
click at [105, 262] on ul "Checker History" at bounding box center [117, 260] width 182 height 13
click at [69, 262] on link "History" at bounding box center [65, 260] width 24 height 13
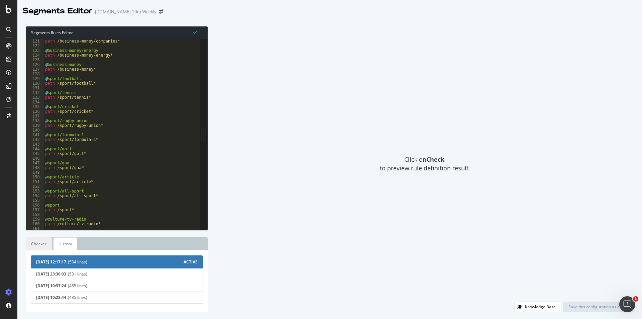
click at [38, 239] on link "Checker" at bounding box center [39, 243] width 26 height 13
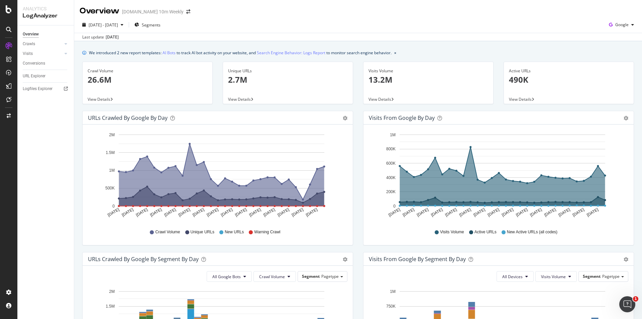
click at [632, 21] on div "[DATE] - [DATE] Segments Google" at bounding box center [358, 25] width 568 height 13
click at [629, 24] on div "button" at bounding box center [633, 25] width 8 height 4
click at [630, 64] on span "OpenAI" at bounding box center [621, 63] width 25 height 6
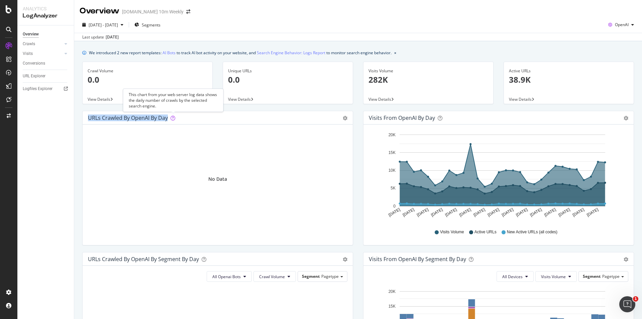
drag, startPoint x: 84, startPoint y: 114, endPoint x: 172, endPoint y: 118, distance: 88.4
click at [172, 118] on div "URLs Crawled by OpenAI by day Area Table" at bounding box center [218, 117] width 270 height 13
drag, startPoint x: 343, startPoint y: 53, endPoint x: 355, endPoint y: 54, distance: 12.8
click at [355, 54] on div "We introduced 2 new report templates: AI Bots to track AI bot activity on your …" at bounding box center [240, 52] width 303 height 7
click at [282, 54] on link "Search Engine Behavior: Logs Report" at bounding box center [291, 52] width 69 height 7
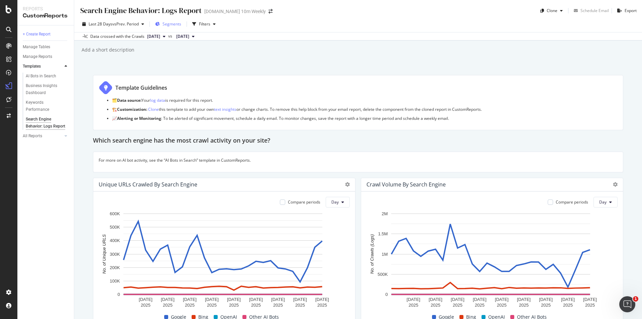
click at [178, 23] on span "Segments" at bounding box center [172, 24] width 19 height 6
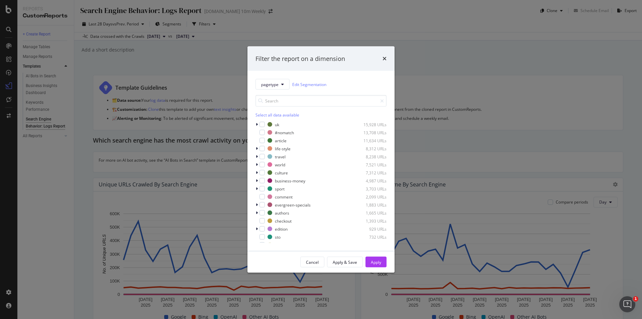
drag, startPoint x: 384, startPoint y: 58, endPoint x: 377, endPoint y: 56, distance: 7.3
click at [384, 58] on icon "times" at bounding box center [385, 58] width 4 height 5
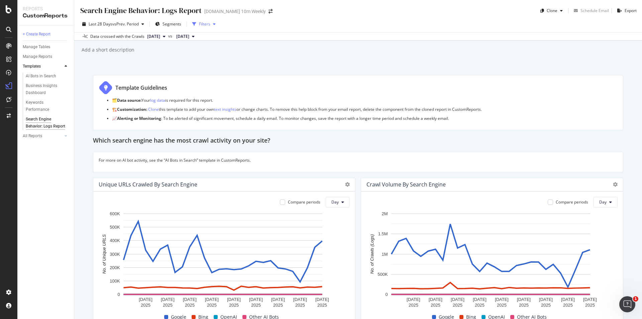
click at [215, 28] on div "Filters" at bounding box center [204, 24] width 29 height 10
click at [210, 24] on div "Filters" at bounding box center [204, 24] width 11 height 6
drag, startPoint x: 100, startPoint y: 161, endPoint x: 184, endPoint y: 162, distance: 84.6
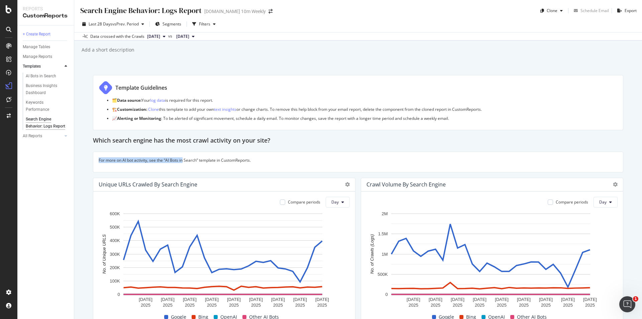
click at [184, 162] on p "For more on AI bot activity, see the “AI Bots in Search” template in CustomRepo…" at bounding box center [358, 160] width 519 height 6
click at [150, 162] on p "For more on AI bot activity, see the “AI Bots in Search” template in CustomRepo…" at bounding box center [358, 160] width 519 height 6
drag, startPoint x: 168, startPoint y: 160, endPoint x: 194, endPoint y: 160, distance: 26.8
click at [194, 160] on p "For more on AI bot activity, see the “AI Bots in Search” template in CustomRepo…" at bounding box center [358, 160] width 519 height 6
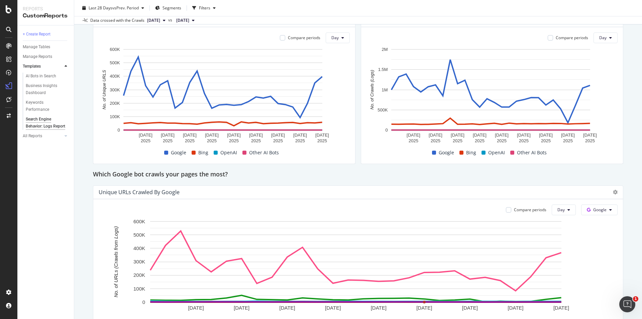
scroll to position [100, 0]
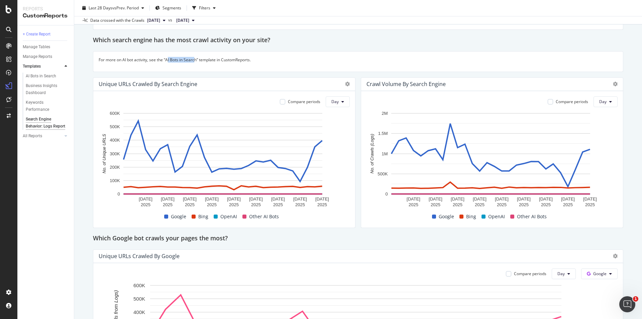
copy p "I Bots in Searc"
click at [43, 88] on div "Business Insights Dashboard" at bounding box center [45, 89] width 38 height 14
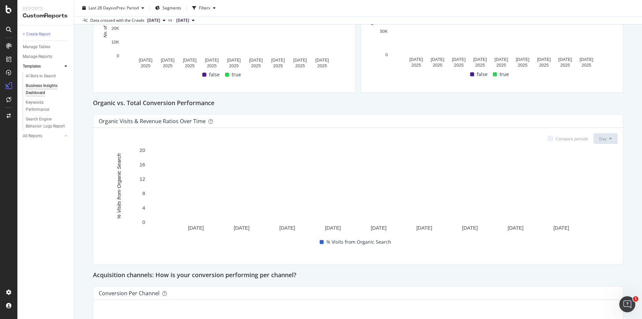
scroll to position [128, 0]
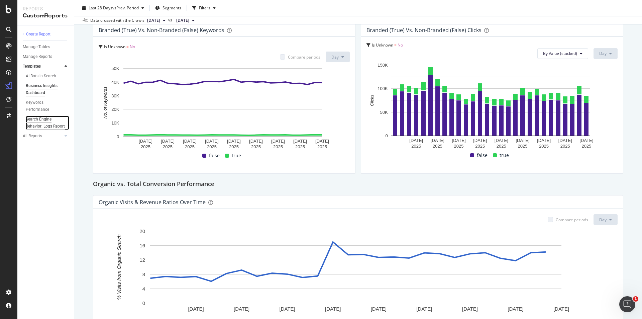
click at [42, 121] on div "Search Engine Behavior: Logs Report" at bounding box center [45, 123] width 39 height 14
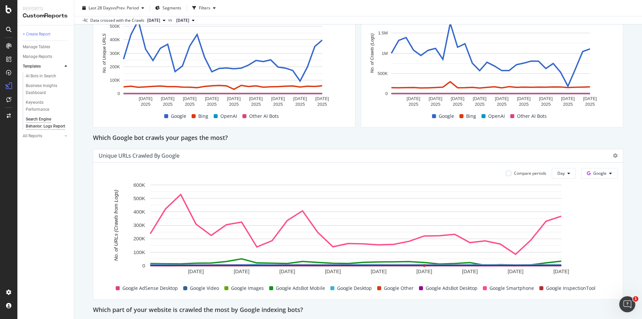
scroll to position [368, 0]
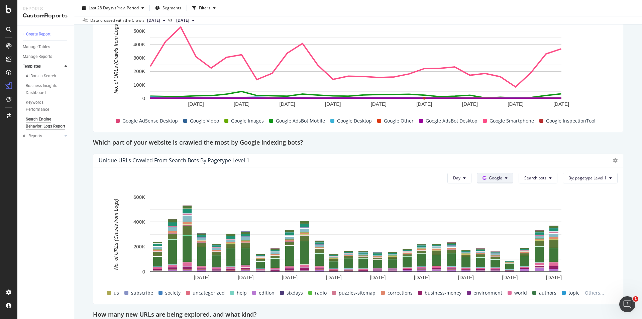
click at [501, 175] on button "Google" at bounding box center [495, 178] width 36 height 11
click at [501, 218] on span "OpenAI" at bounding box center [501, 216] width 25 height 6
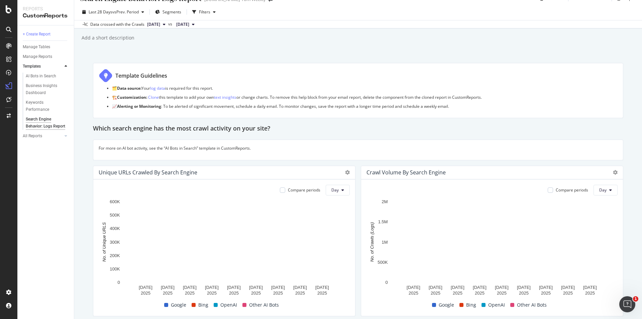
scroll to position [0, 0]
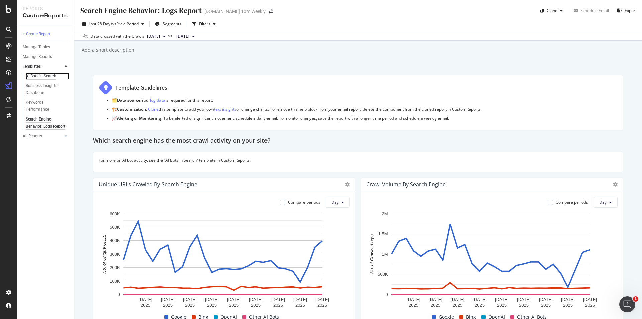
click at [47, 75] on div "AI Bots in Search" at bounding box center [41, 76] width 30 height 7
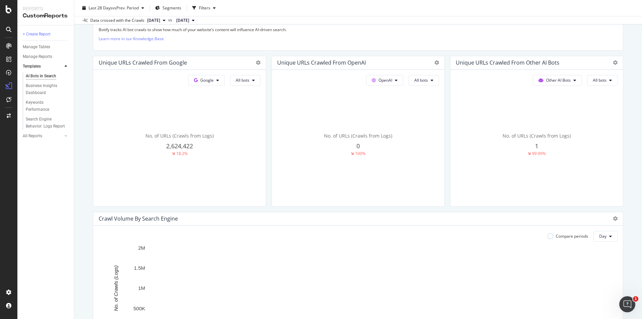
scroll to position [167, 0]
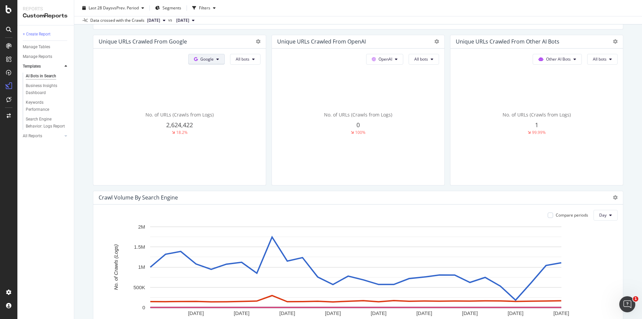
click at [218, 60] on button "Google" at bounding box center [206, 59] width 36 height 11
click at [216, 99] on span "OpenAI" at bounding box center [215, 97] width 25 height 6
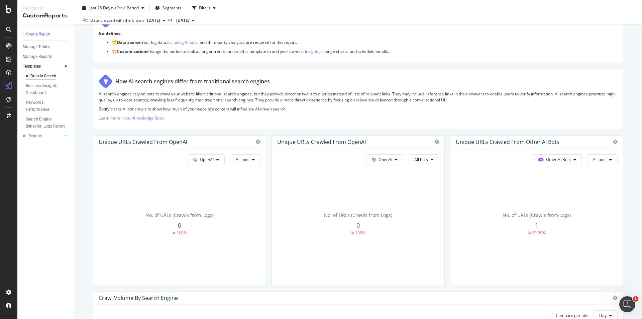
scroll to position [0, 0]
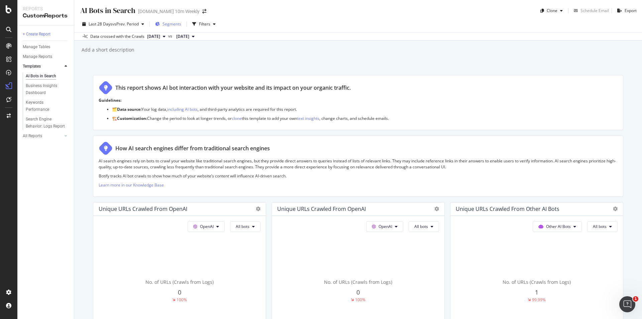
click at [174, 25] on span "Segments" at bounding box center [172, 24] width 19 height 6
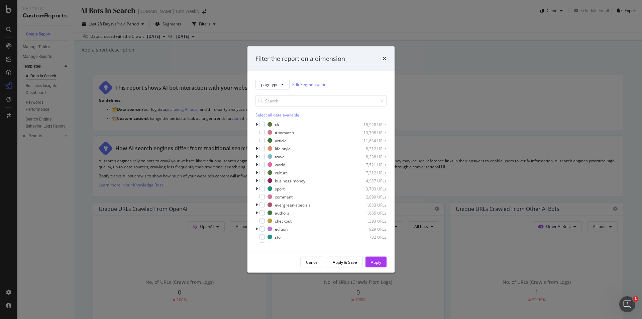
click at [387, 59] on div "Filter the report on a dimension" at bounding box center [320, 58] width 147 height 25
click at [384, 58] on icon "times" at bounding box center [385, 58] width 4 height 5
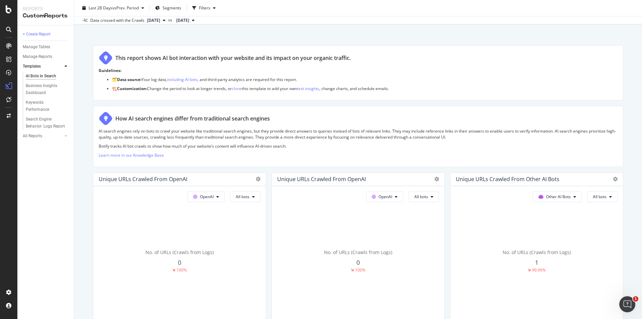
scroll to position [100, 0]
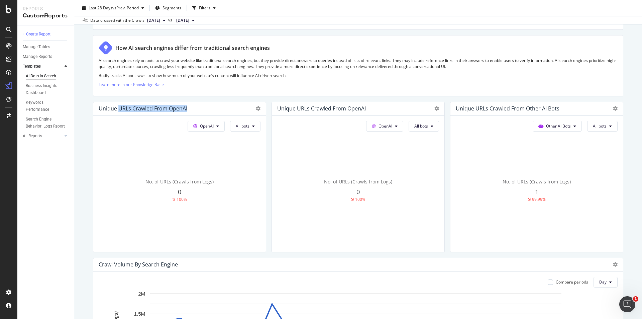
drag, startPoint x: 194, startPoint y: 106, endPoint x: 119, endPoint y: 110, distance: 74.7
click at [119, 110] on div "Unique URLs Crawled from OpenAI" at bounding box center [174, 108] width 150 height 7
copy div "URLs Crawled from OpenAI"
